Goal: Find contact information: Find contact information

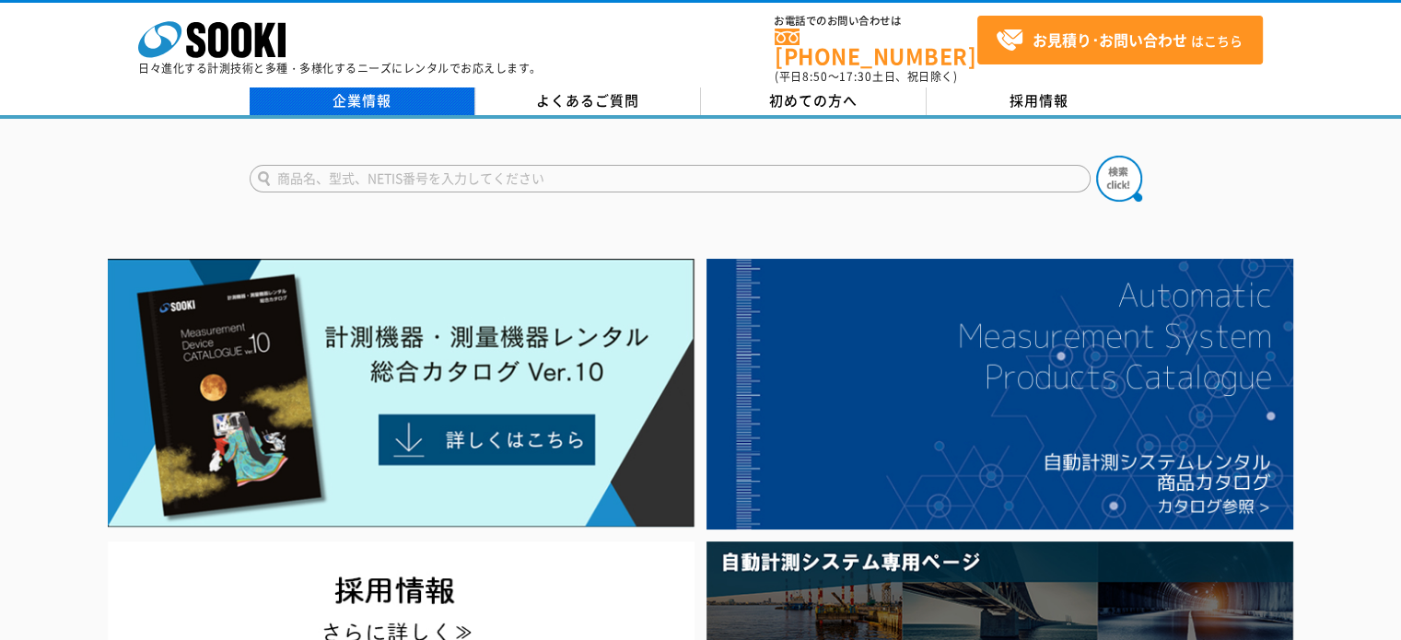
click at [354, 87] on link "企業情報" at bounding box center [363, 101] width 226 height 28
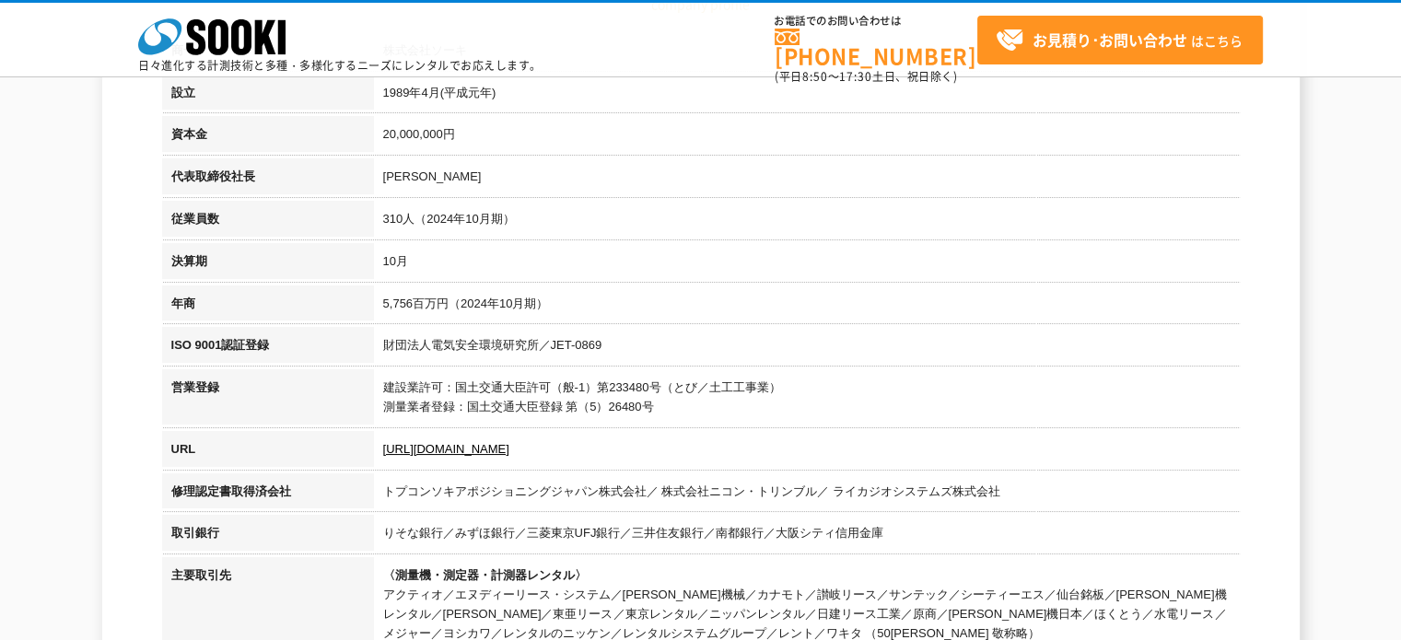
scroll to position [92, 0]
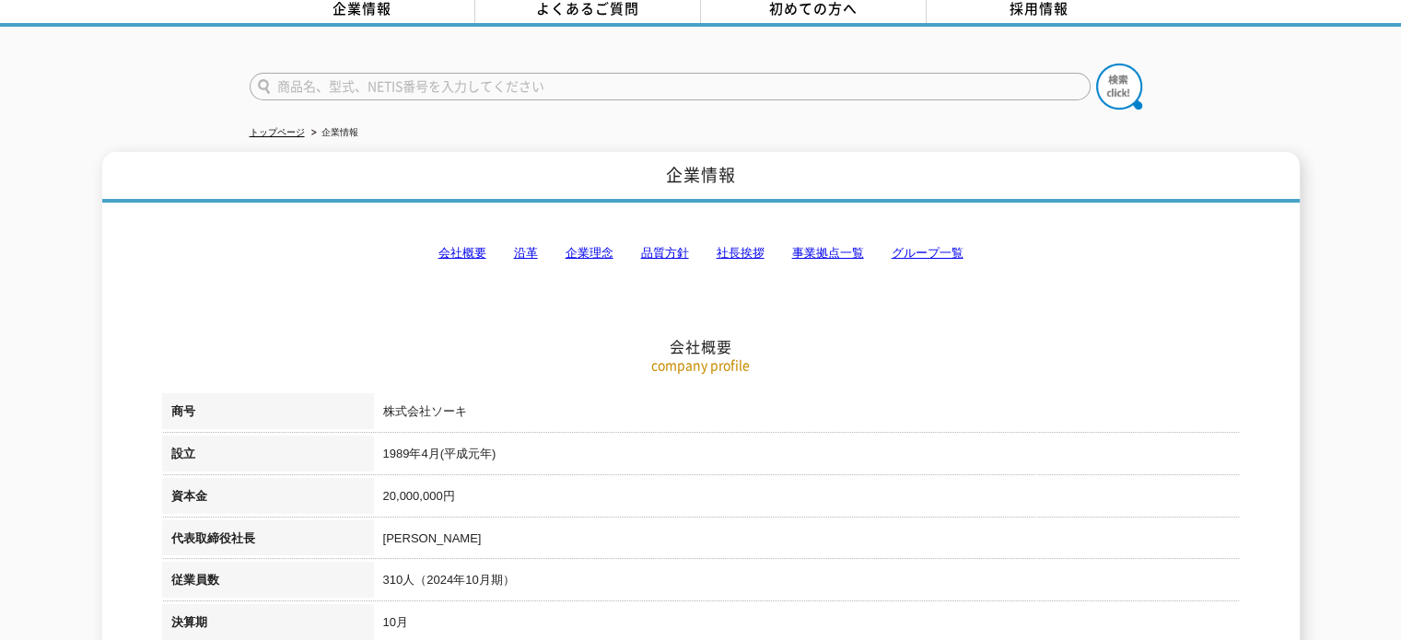
click at [468, 246] on link "会社概要" at bounding box center [462, 253] width 48 height 14
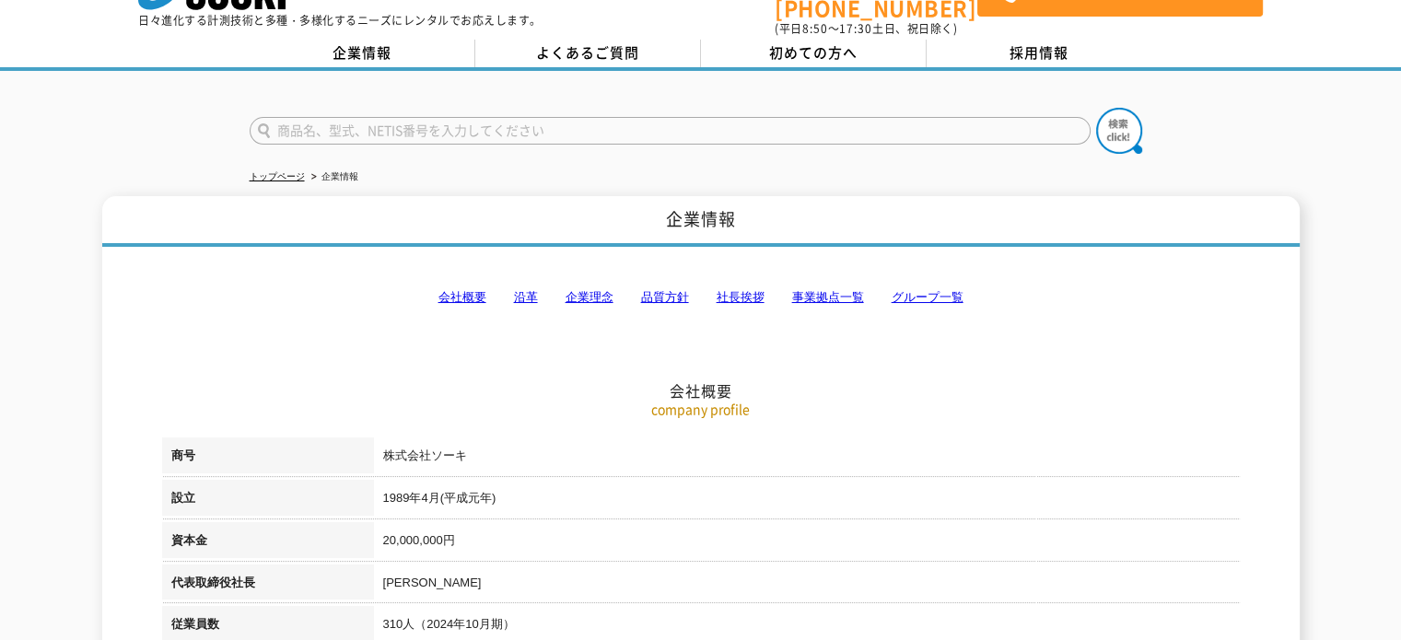
click at [847, 290] on link "事業拠点一覧" at bounding box center [828, 297] width 72 height 14
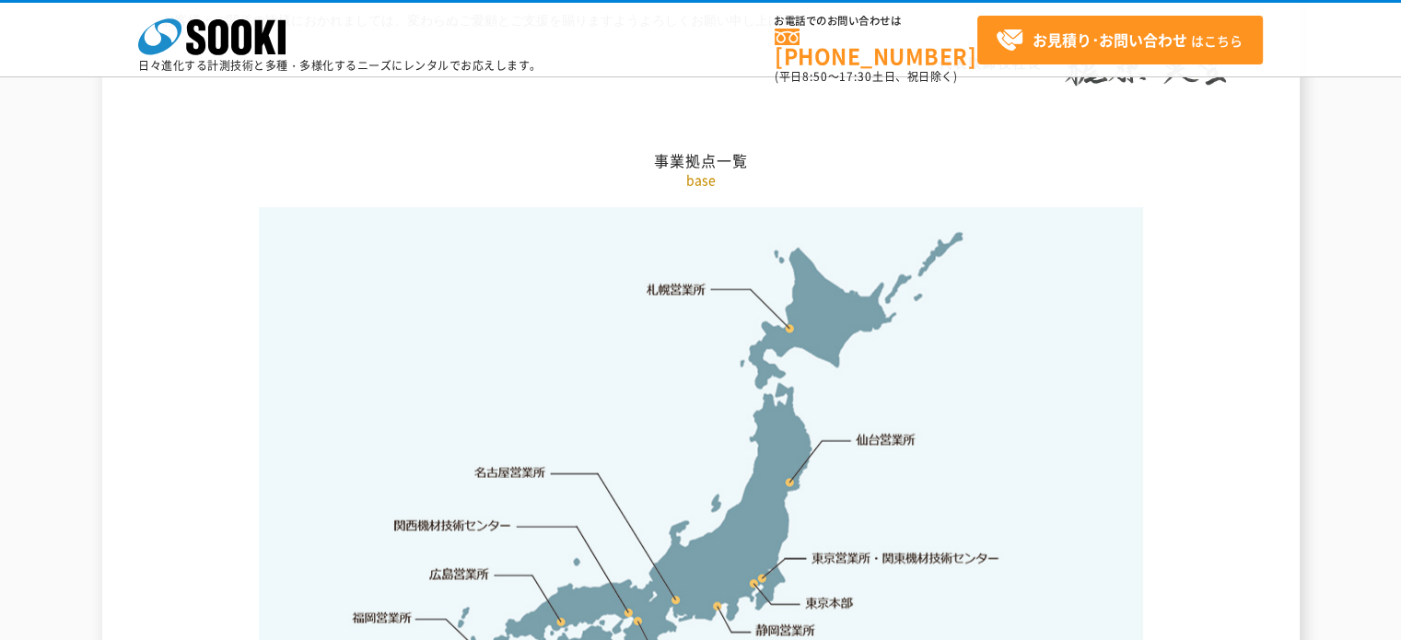
scroll to position [3789, 0]
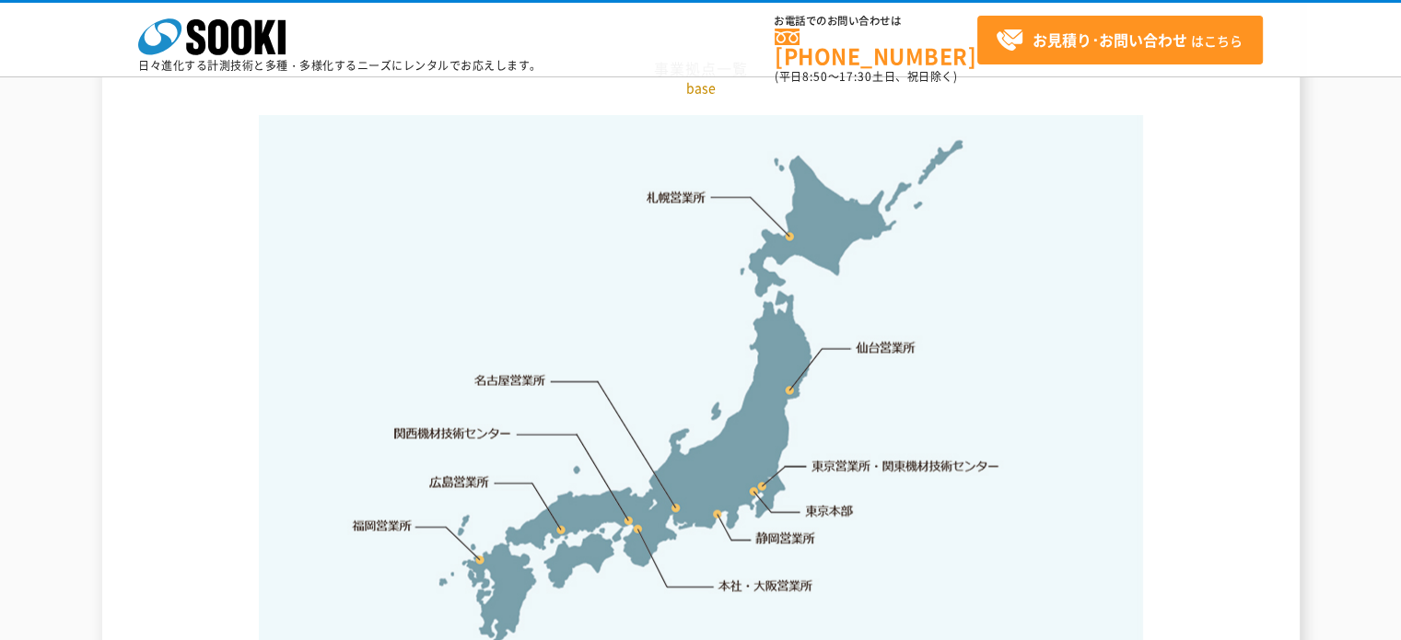
click at [742, 577] on link "本社・大阪営業所" at bounding box center [765, 586] width 97 height 18
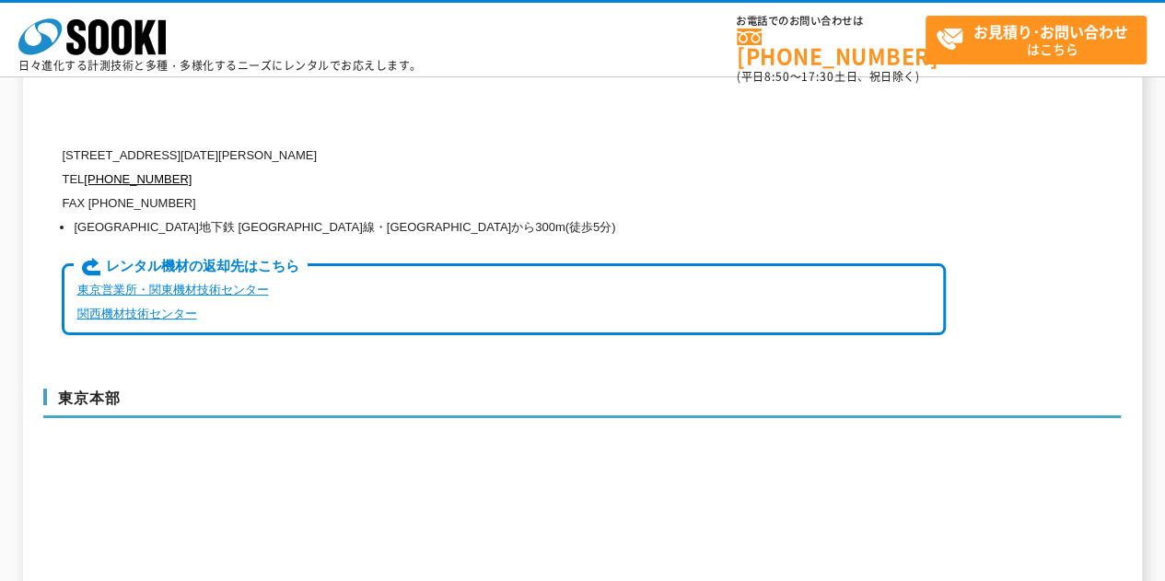
scroll to position [4538, 0]
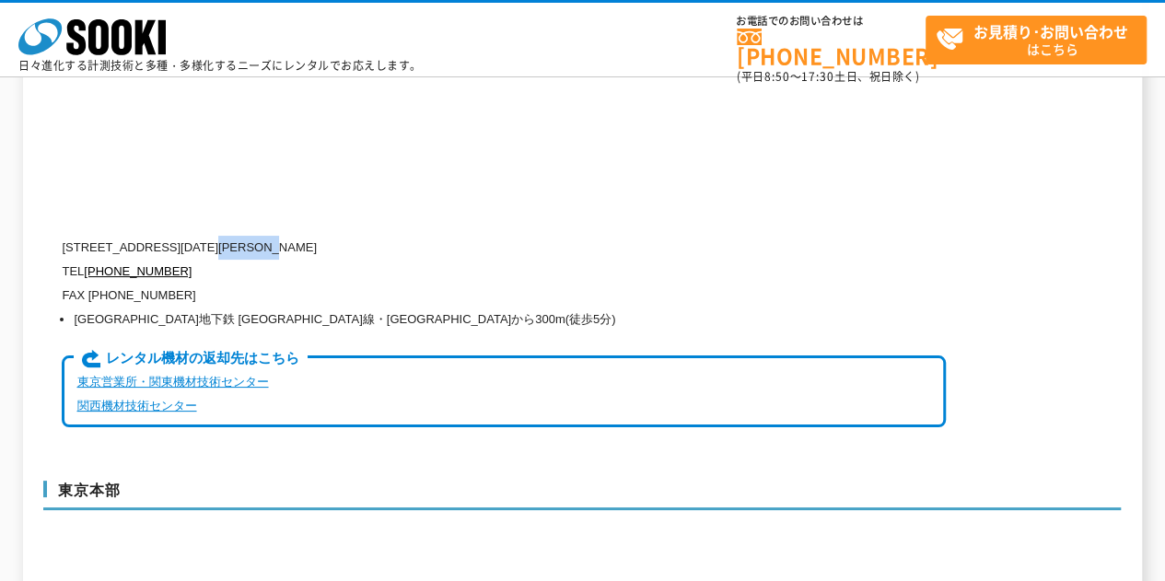
drag, startPoint x: 268, startPoint y: 208, endPoint x: 321, endPoint y: 205, distance: 52.6
click at [321, 236] on p "[STREET_ADDRESS][DATE][PERSON_NAME]" at bounding box center [504, 248] width 884 height 24
copy p "1-15-10"
click at [307, 236] on p "[STREET_ADDRESS][DATE][PERSON_NAME]" at bounding box center [504, 248] width 884 height 24
click at [508, 236] on p "[STREET_ADDRESS][DATE][PERSON_NAME]" at bounding box center [504, 248] width 884 height 24
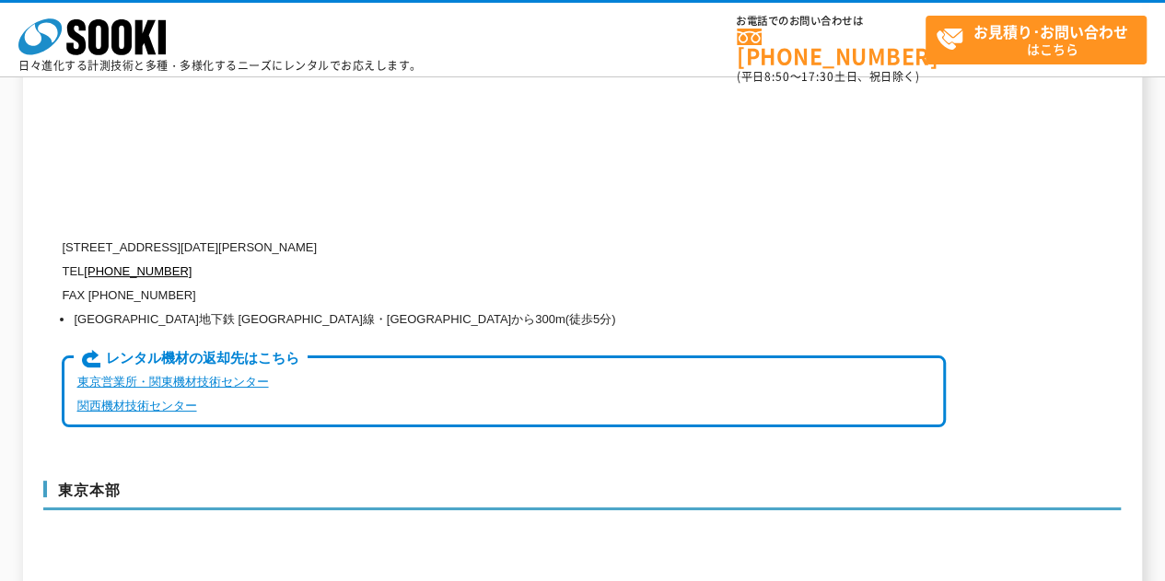
drag, startPoint x: 437, startPoint y: 204, endPoint x: 322, endPoint y: 210, distance: 114.3
click at [322, 236] on p "[STREET_ADDRESS][DATE][PERSON_NAME]" at bounding box center [504, 248] width 884 height 24
copy p "辰野西本町ビル13階"
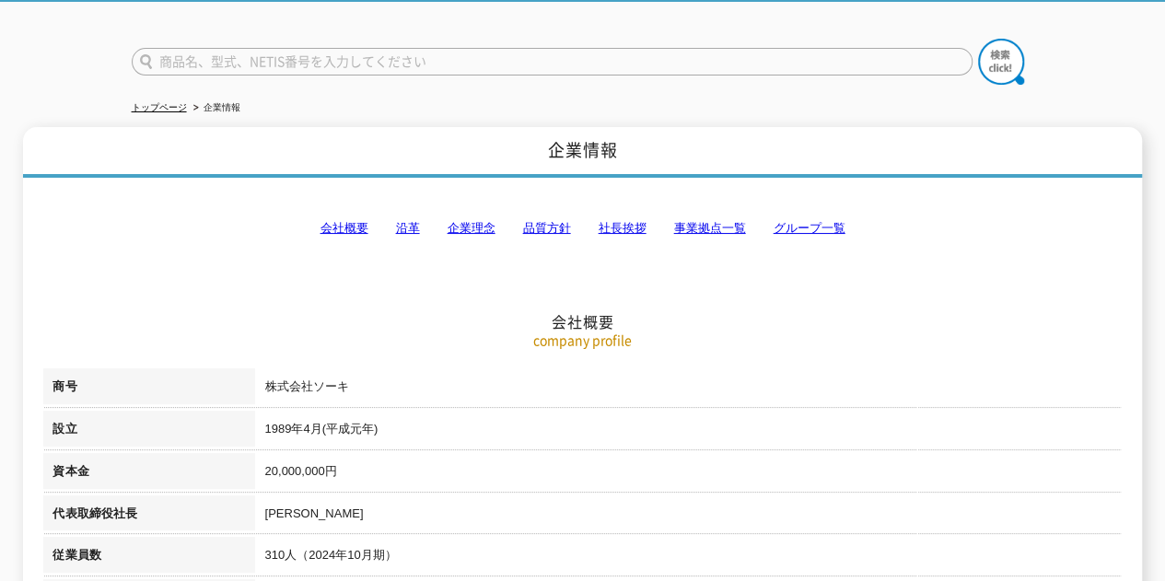
scroll to position [0, 0]
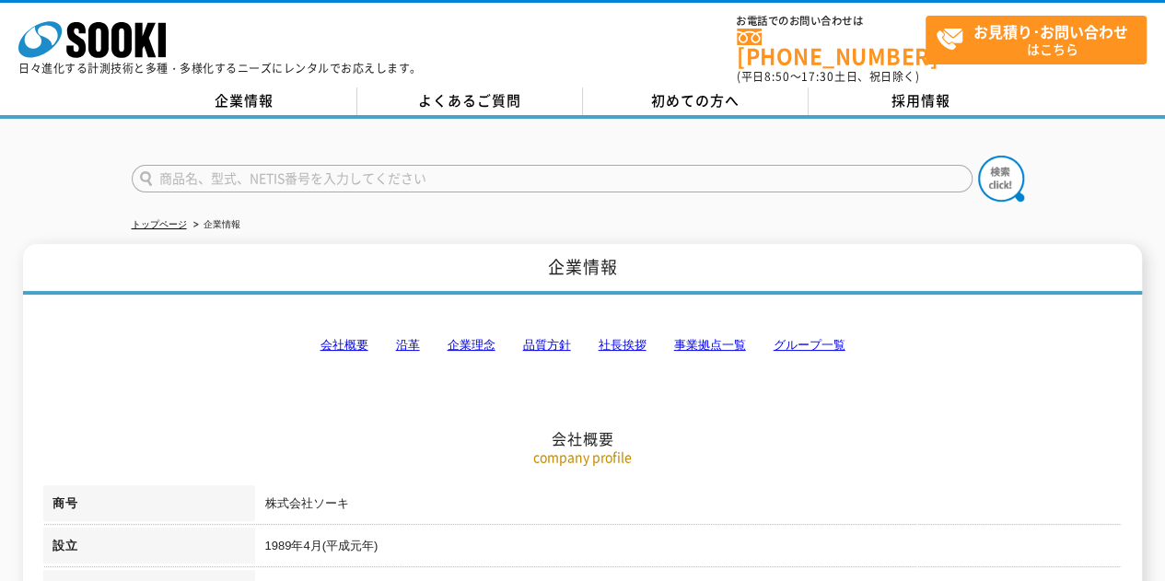
click at [240, 102] on div "企業情報 よくあるご質問 初めての方へ 採用情報" at bounding box center [582, 102] width 1165 height 31
click at [240, 97] on link "企業情報" at bounding box center [245, 101] width 226 height 28
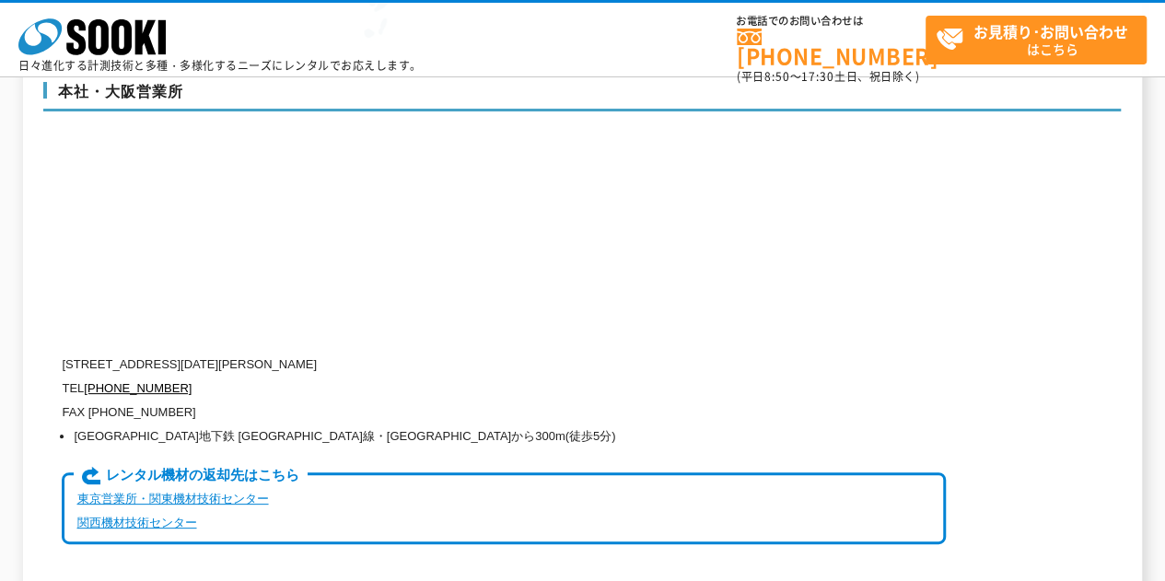
scroll to position [4881, 0]
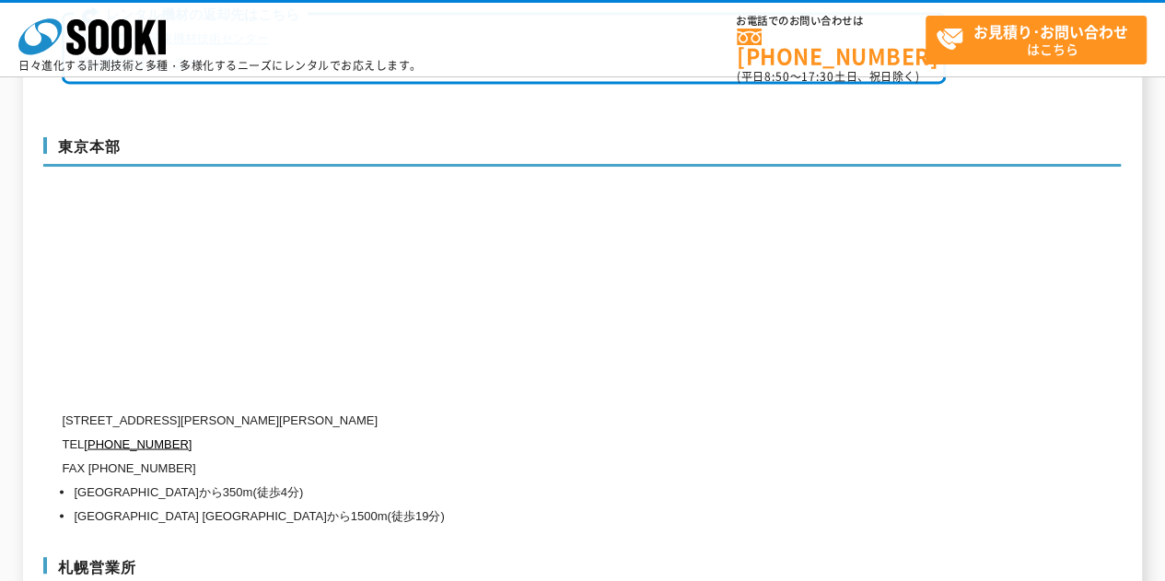
click at [685, 275] on div "東京本部 [STREET_ADDRESS][PERSON_NAME][PERSON_NAME] TEL [PHONE_NUMBER] FAX [PHONE_N…" at bounding box center [582, 329] width 1078 height 420
